Goal: Task Accomplishment & Management: Use online tool/utility

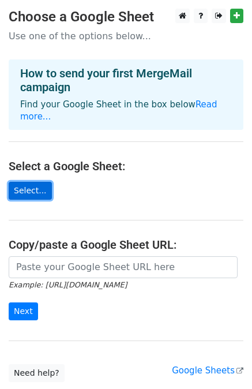
click at [39, 182] on link "Select..." at bounding box center [30, 191] width 43 height 18
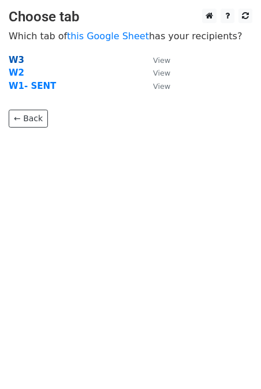
click at [16, 59] on strong "W3" at bounding box center [17, 60] width 16 height 10
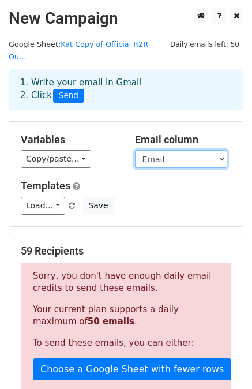
click at [184, 150] on select "Business name FirstName LastName Email Number Response? If So, What?" at bounding box center [181, 159] width 92 height 18
click at [135, 150] on select "Business name FirstName LastName Email Number Response? If So, What?" at bounding box center [181, 159] width 92 height 18
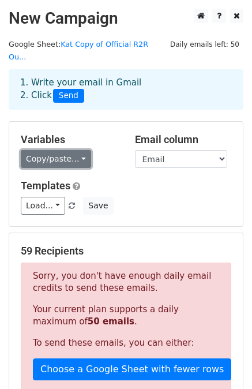
click at [65, 150] on link "Copy/paste..." at bounding box center [56, 159] width 70 height 18
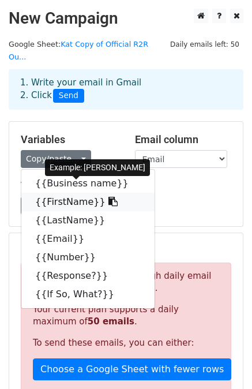
click at [63, 193] on link "{{FirstName}}" at bounding box center [87, 202] width 133 height 18
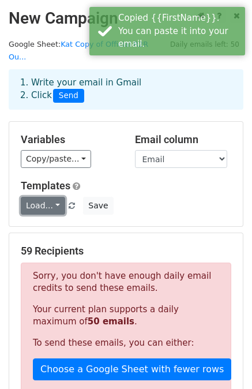
click at [44, 198] on link "Load..." at bounding box center [43, 206] width 44 height 18
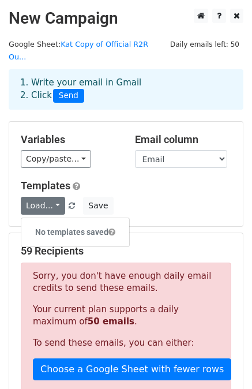
click at [192, 197] on div "Load... No templates saved Save" at bounding box center [126, 206] width 228 height 18
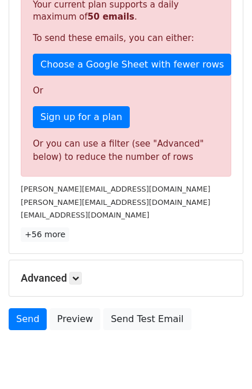
scroll to position [331, 0]
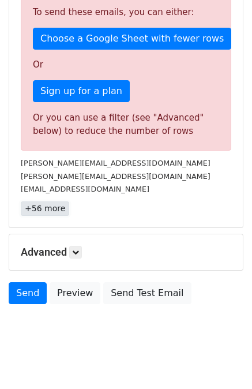
click at [38, 202] on link "+56 more" at bounding box center [45, 209] width 49 height 14
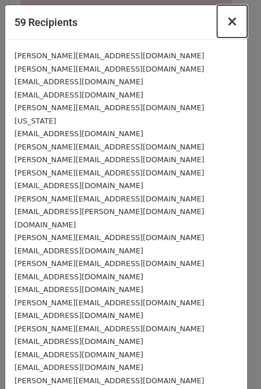
click at [226, 24] on span "×" at bounding box center [232, 21] width 12 height 16
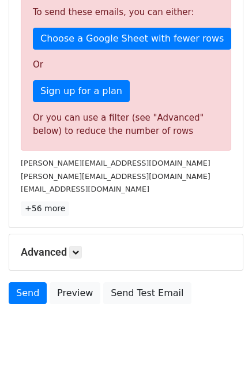
drag, startPoint x: 251, startPoint y: 229, endPoint x: 259, endPoint y: 229, distance: 7.5
click at [252, 229] on html "New Campaign Daily emails left: 50 Google Sheet: Kat Copy of Official R2R Ou...…" at bounding box center [126, 36] width 252 height 734
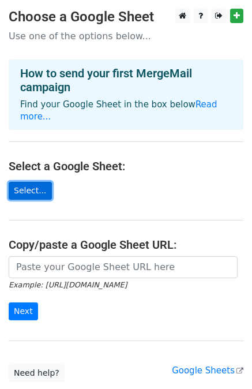
click at [34, 183] on link "Select..." at bounding box center [30, 191] width 43 height 18
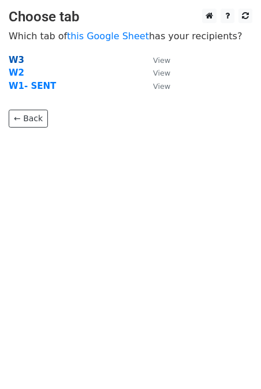
click at [15, 61] on strong "W3" at bounding box center [17, 60] width 16 height 10
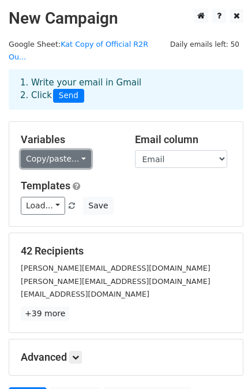
click at [46, 154] on link "Copy/paste..." at bounding box center [56, 159] width 70 height 18
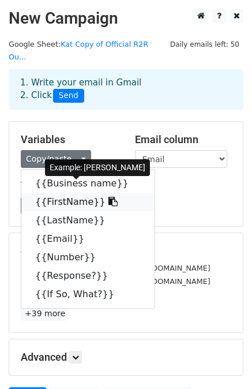
click at [54, 193] on link "{{FirstName}}" at bounding box center [87, 202] width 133 height 18
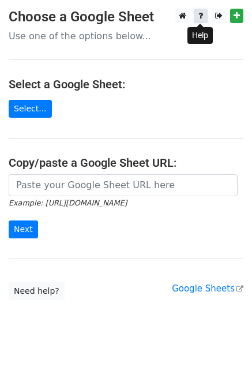
click at [200, 16] on icon at bounding box center [201, 16] width 5 height 8
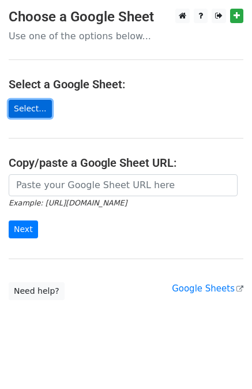
click at [29, 113] on link "Select..." at bounding box center [30, 109] width 43 height 18
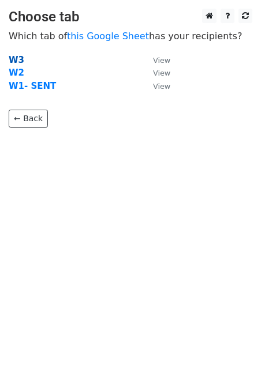
click at [18, 62] on strong "W3" at bounding box center [17, 60] width 16 height 10
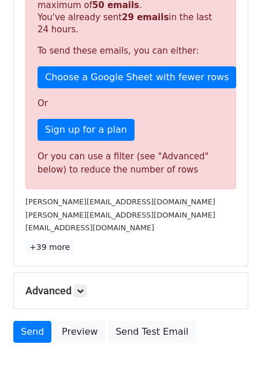
scroll to position [321, 0]
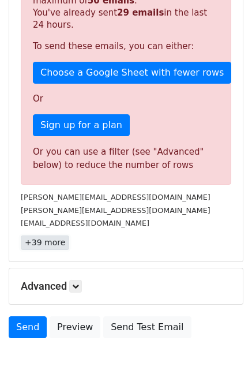
click at [43, 236] on link "+39 more" at bounding box center [45, 243] width 49 height 14
